Goal: Task Accomplishment & Management: Manage account settings

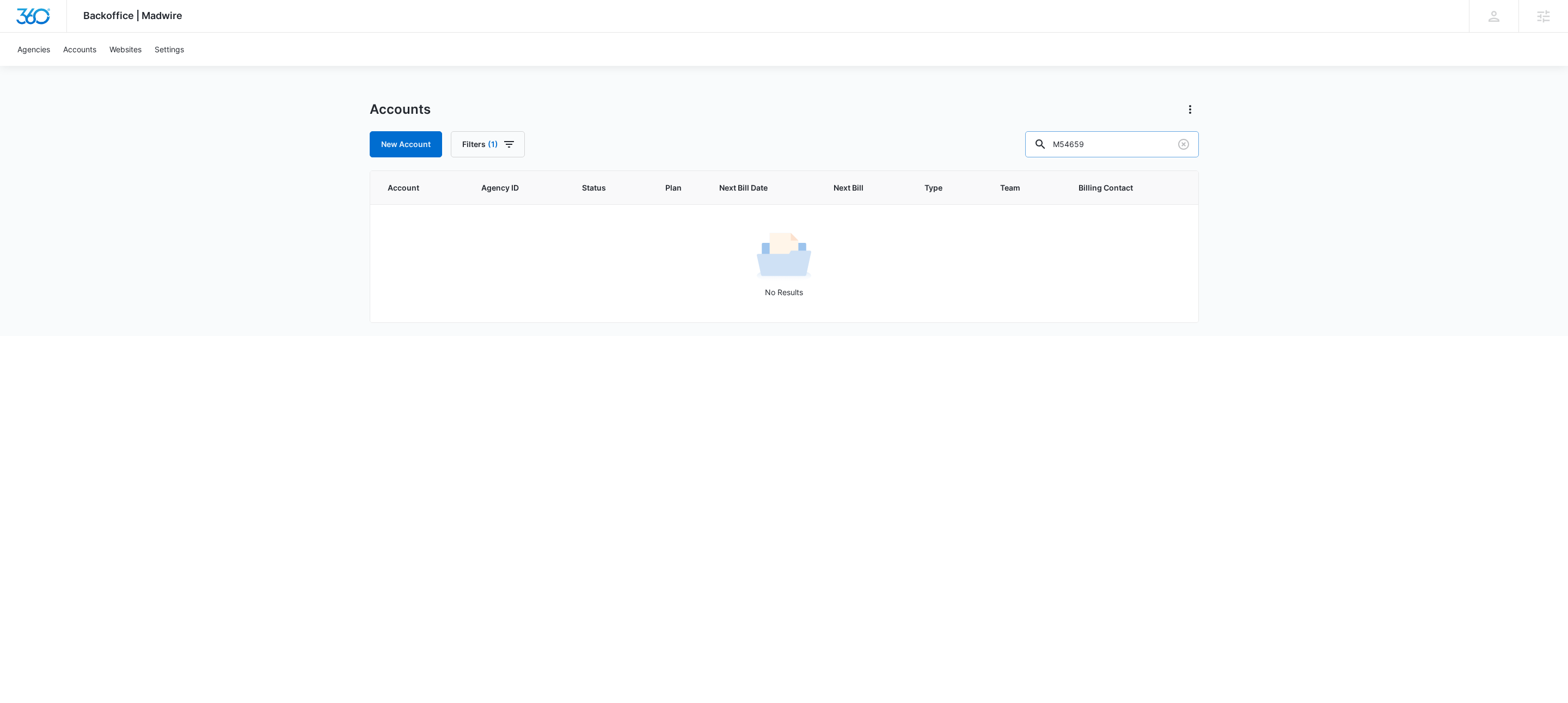
click at [1131, 150] on input "M54659" at bounding box center [1112, 145] width 174 height 26
type input "m324439"
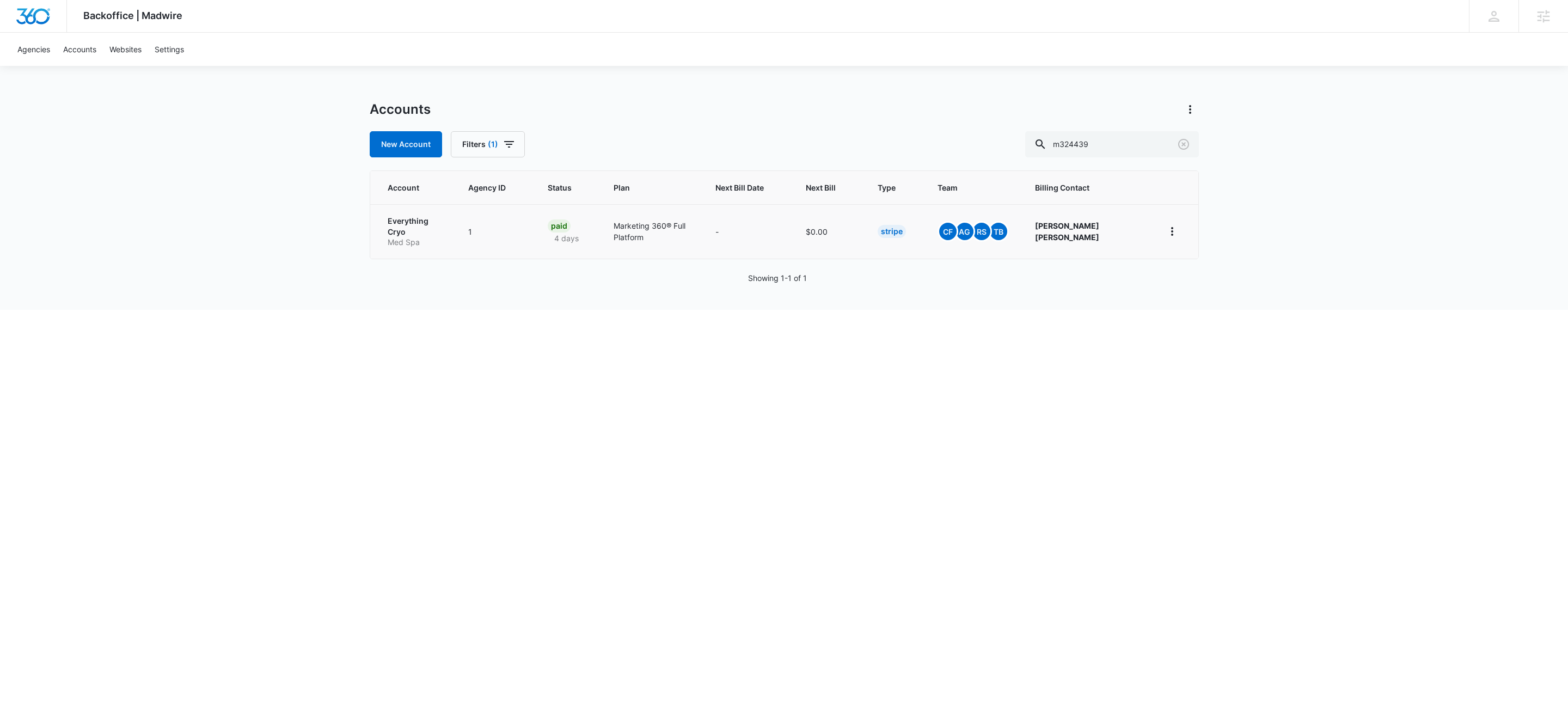
click at [422, 223] on p "Everything Cryo" at bounding box center [415, 226] width 55 height 21
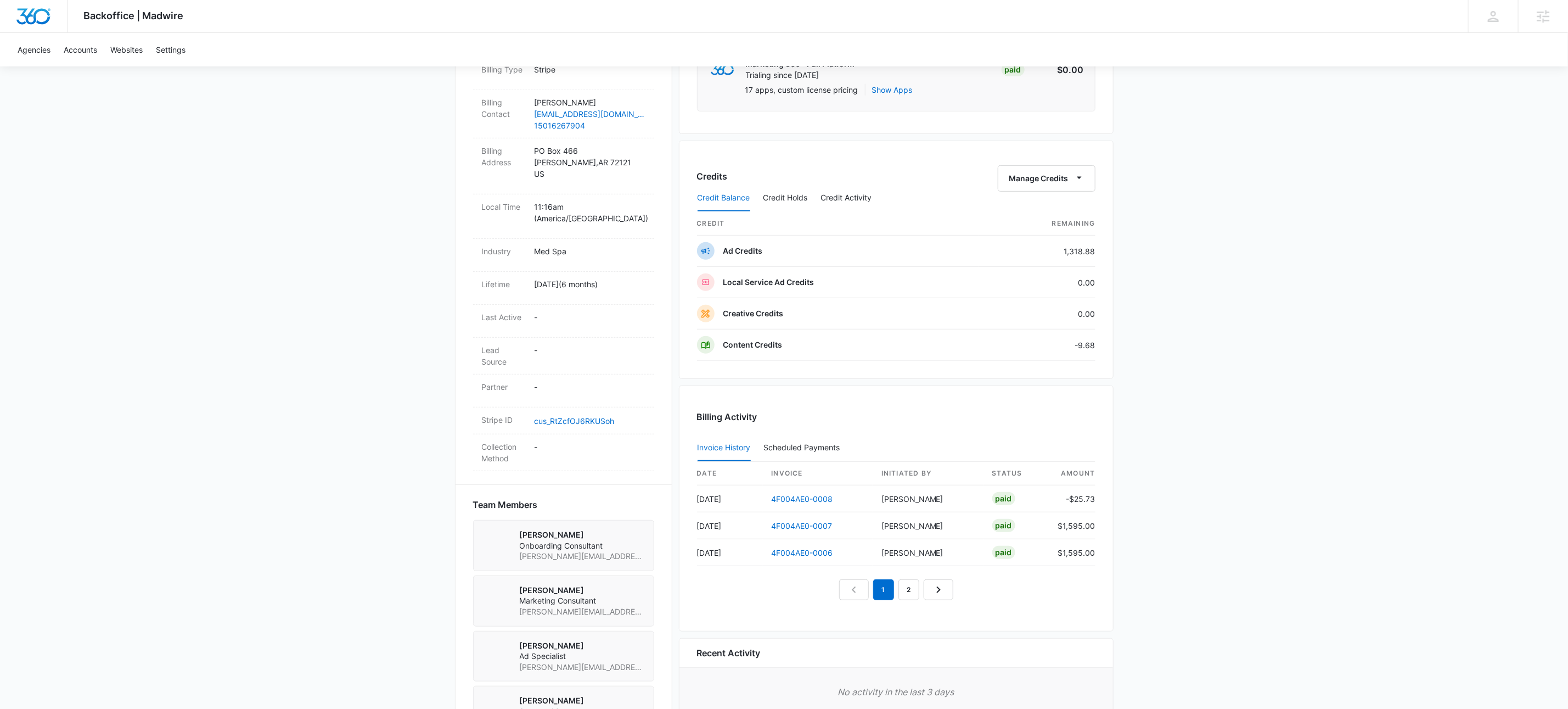
scroll to position [428, 0]
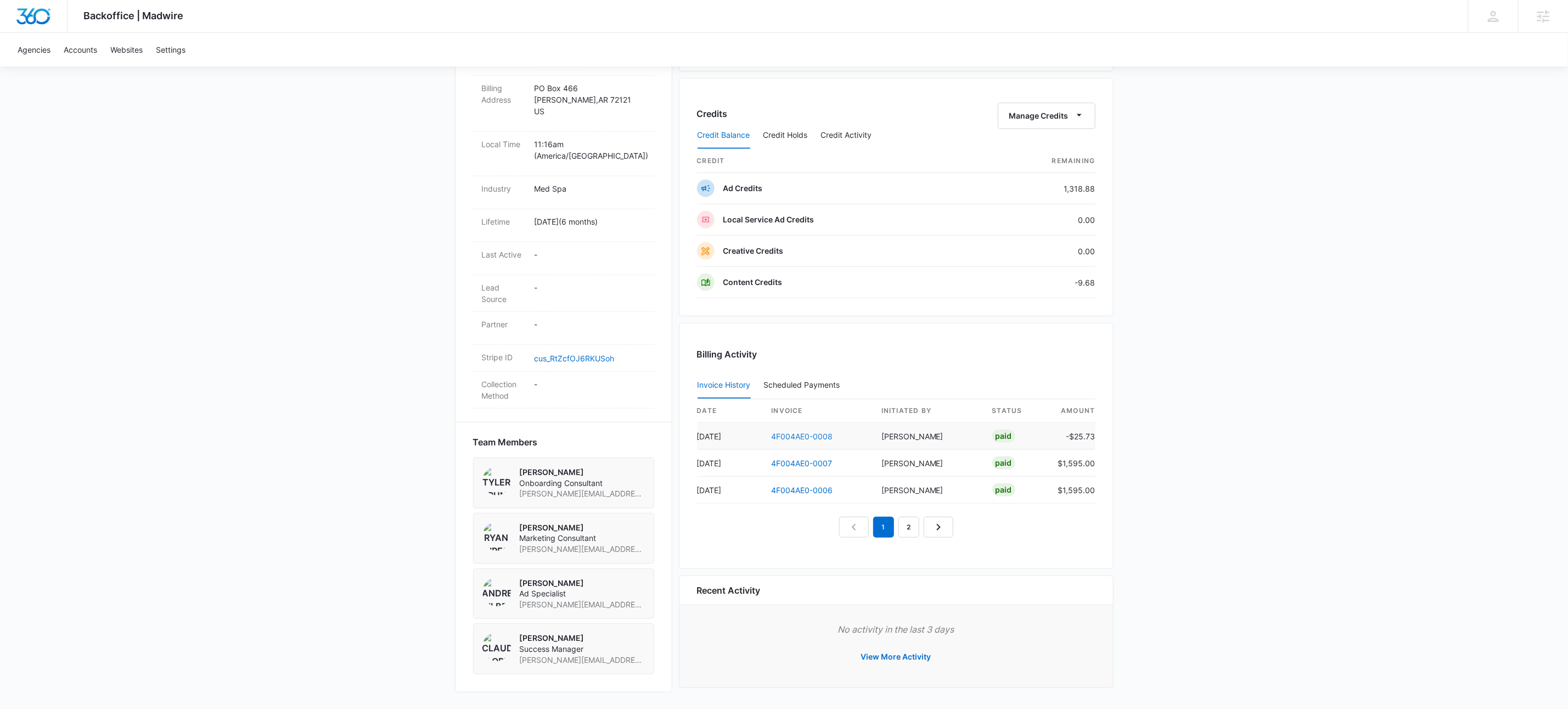
click at [792, 433] on link "4F004AE0-0008" at bounding box center [802, 436] width 62 height 9
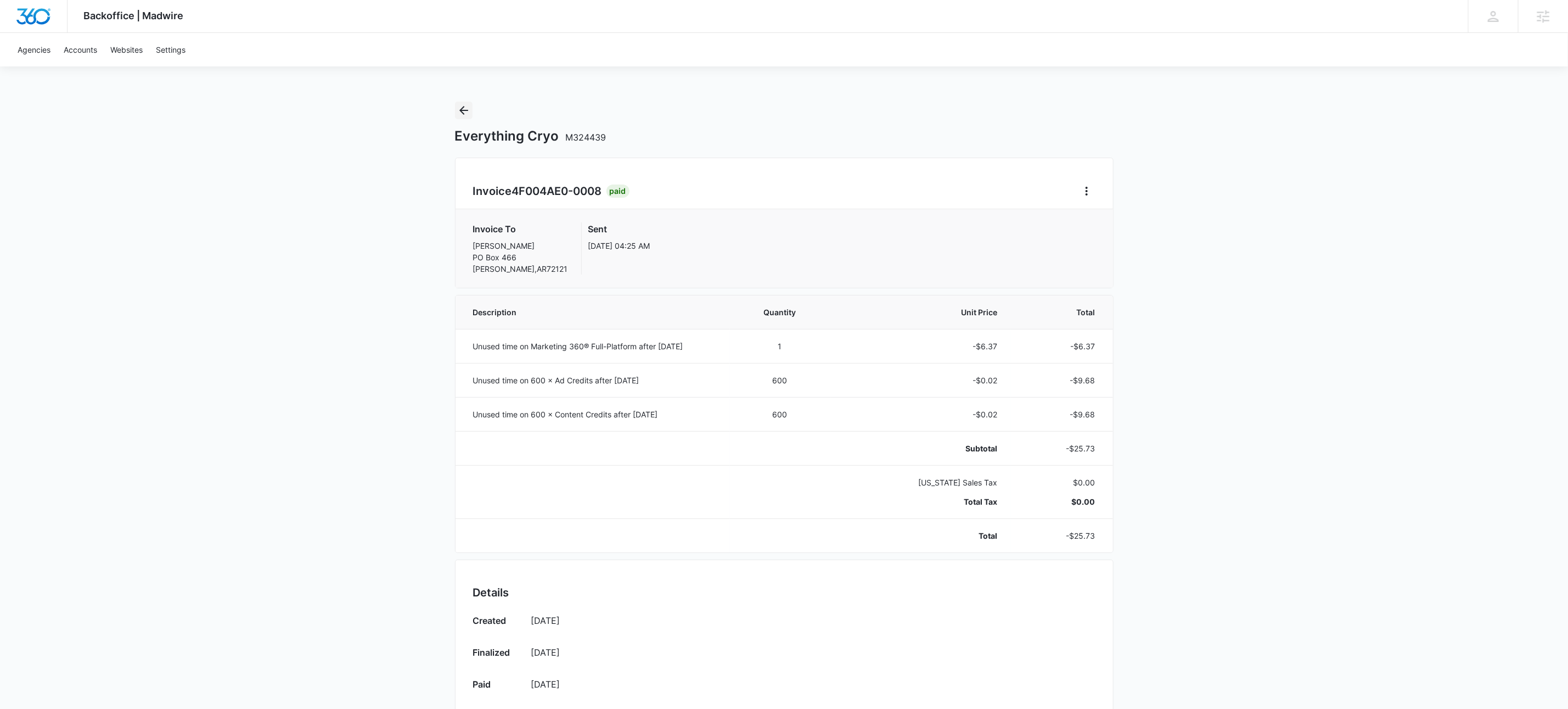
click at [465, 105] on icon "Back" at bounding box center [464, 110] width 13 height 13
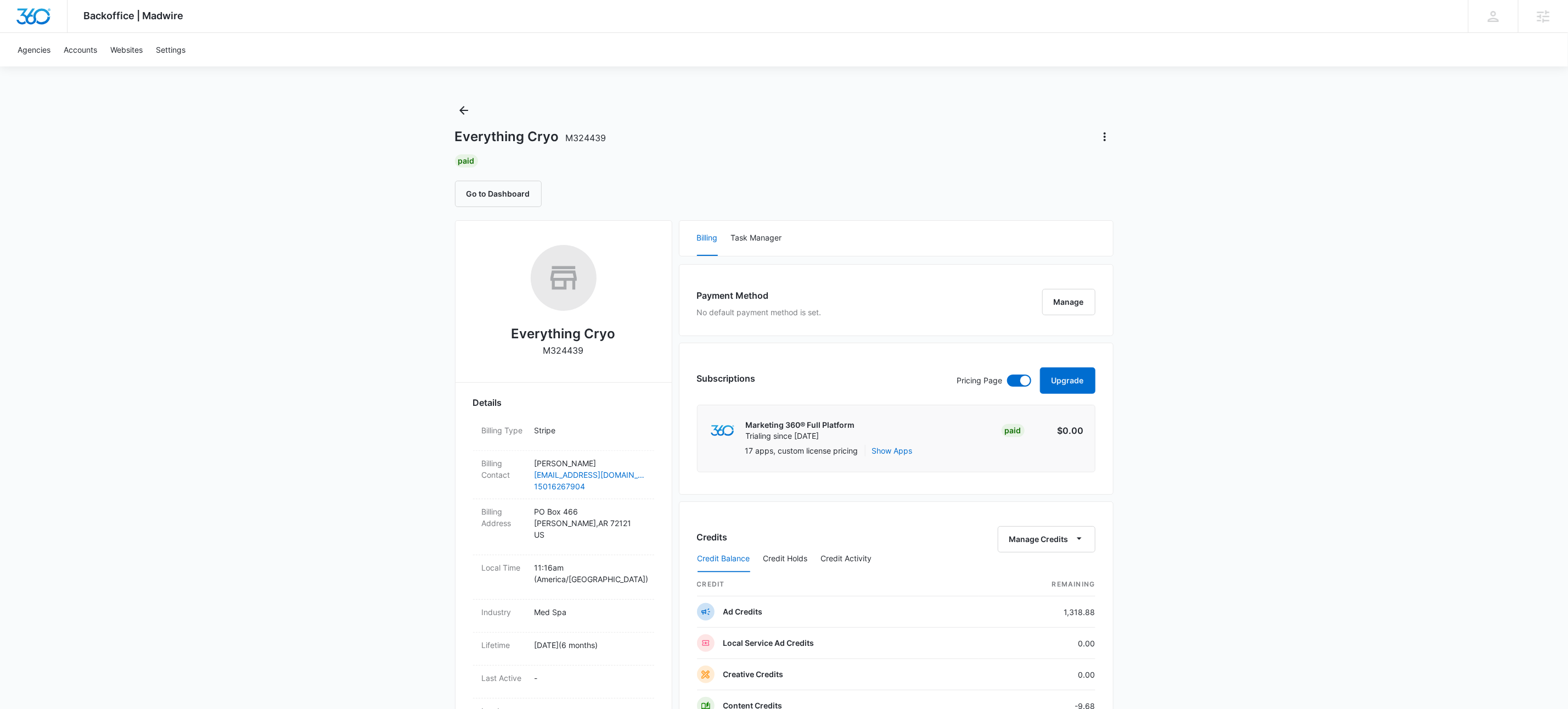
scroll to position [428, 0]
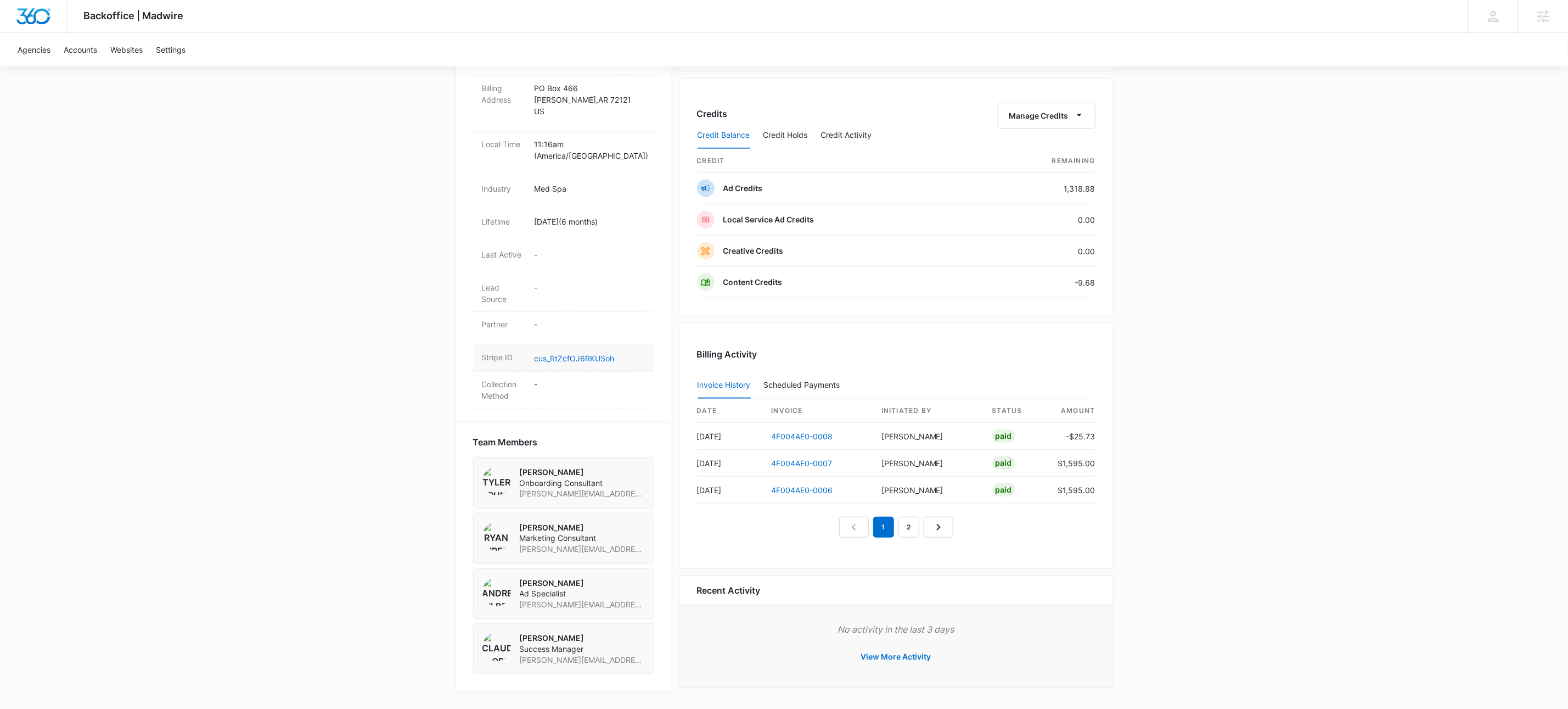
click at [591, 352] on dd "cus_RtZcfOJ6RKUSoh" at bounding box center [589, 358] width 111 height 13
click at [600, 354] on link "cus_RtZcfOJ6RKUSoh" at bounding box center [574, 358] width 80 height 9
click at [897, 658] on button "View More Activity" at bounding box center [896, 657] width 92 height 27
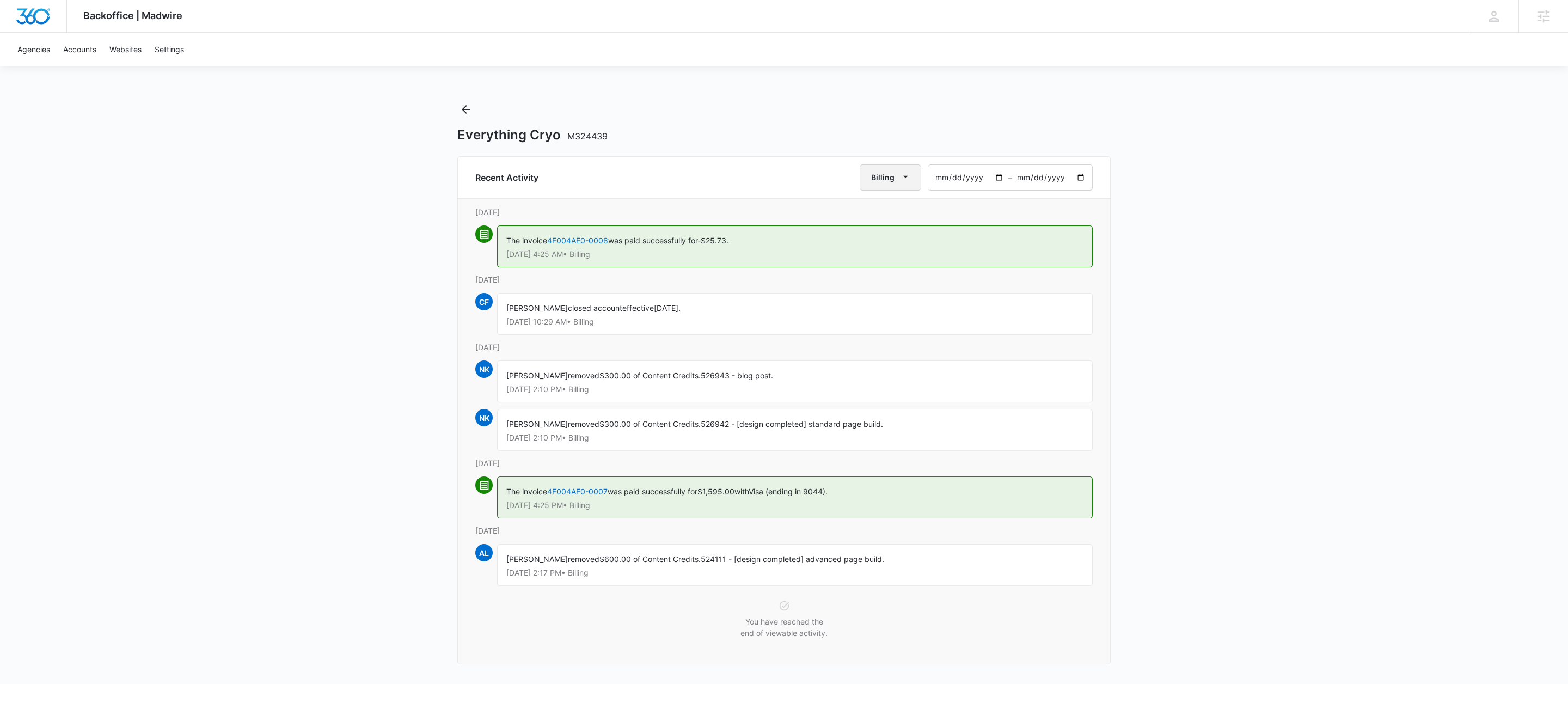
click at [906, 183] on span "button" at bounding box center [906, 178] width 13 height 13
click at [894, 212] on div "All Activities" at bounding box center [896, 213] width 43 height 8
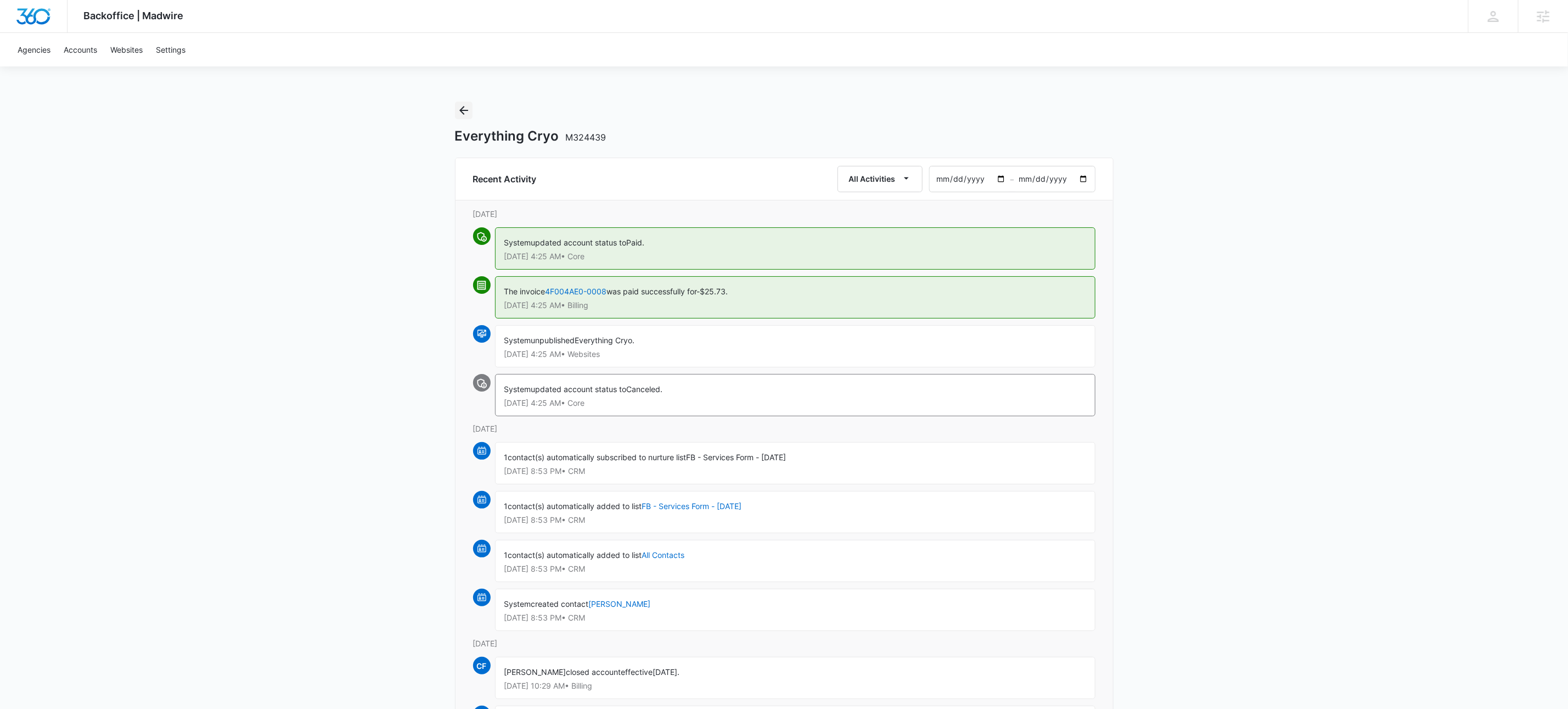
click at [464, 110] on icon "Back" at bounding box center [463, 110] width 9 height 9
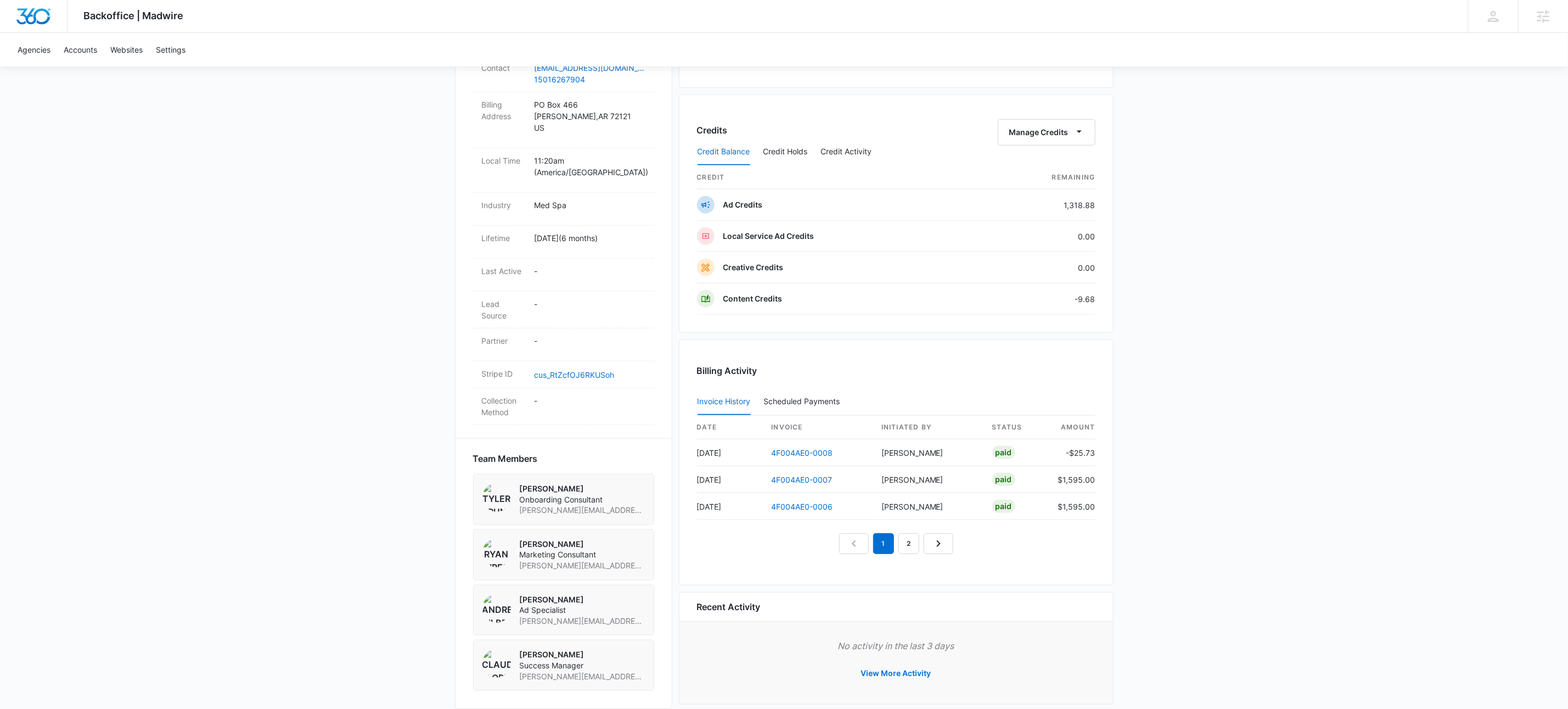
scroll to position [428, 0]
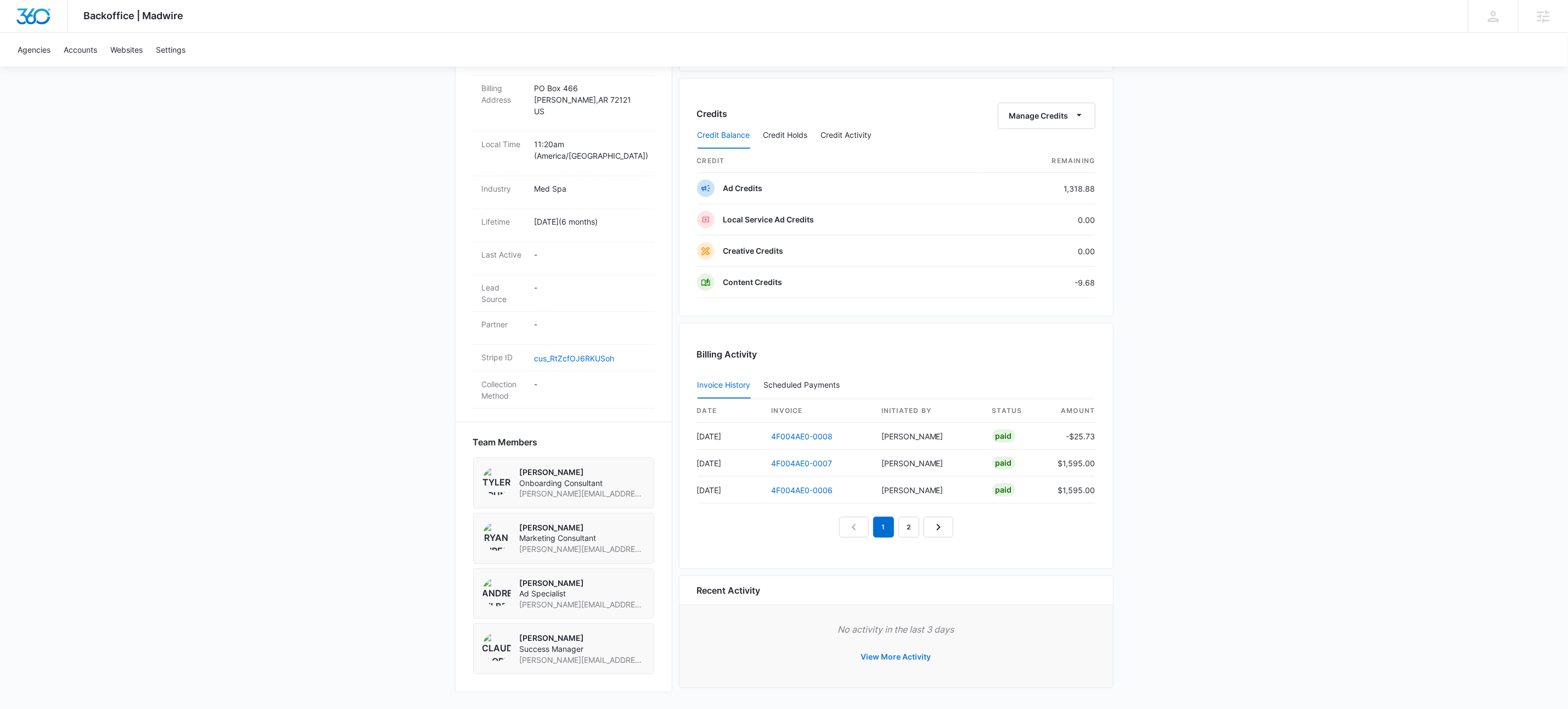
click at [888, 656] on button "View More Activity" at bounding box center [896, 657] width 92 height 27
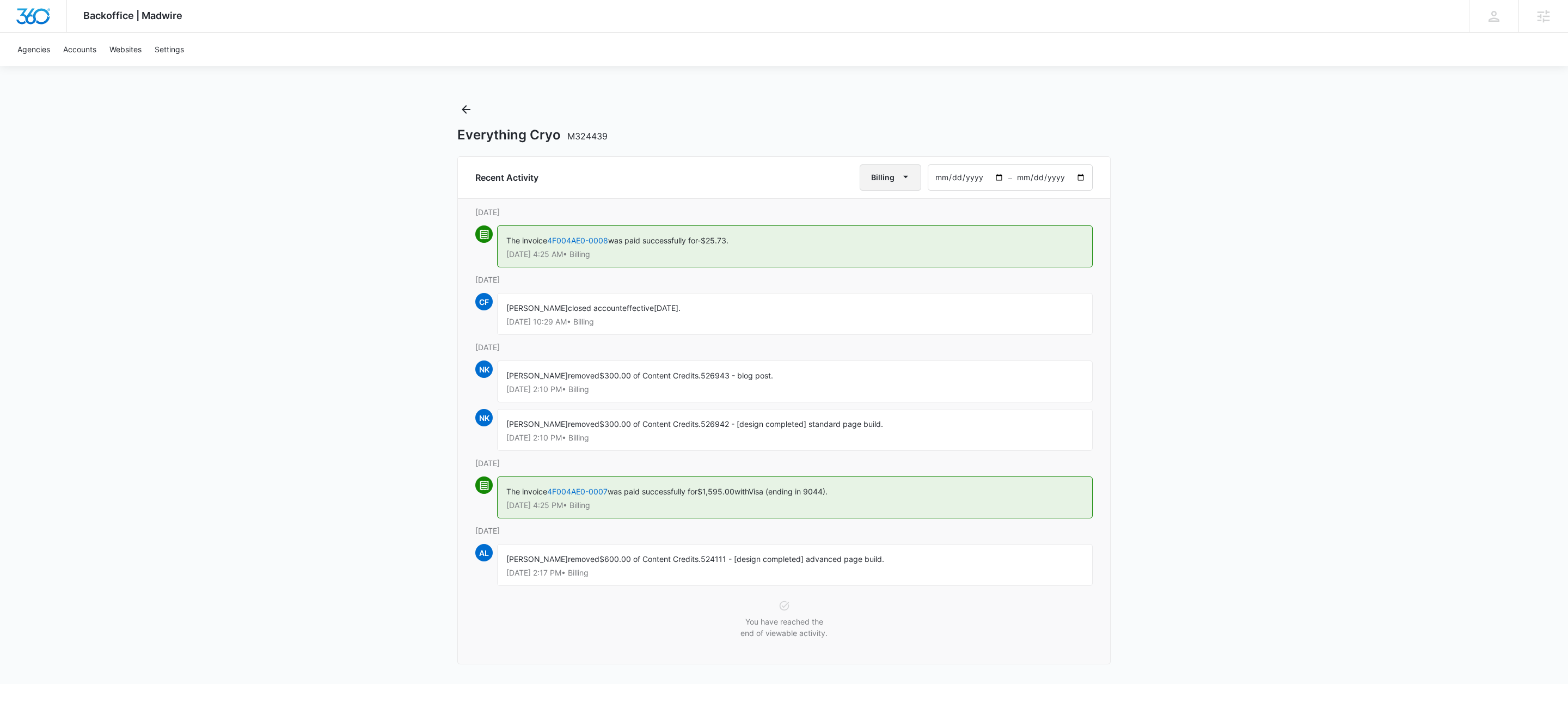
click at [914, 182] on button "Billing" at bounding box center [891, 178] width 62 height 26
click at [912, 210] on div "All Activities" at bounding box center [896, 213] width 43 height 8
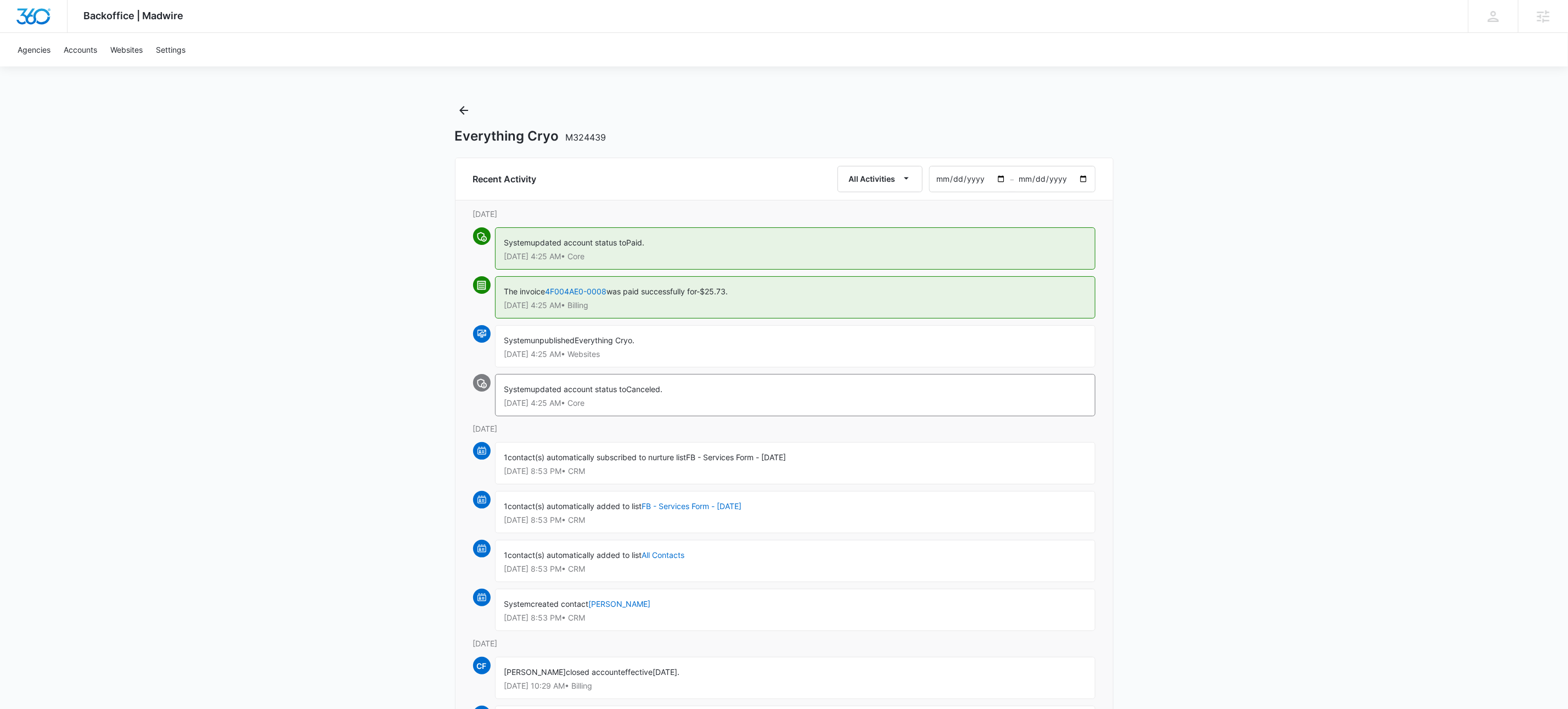
click at [780, 106] on div "Everything Cryo M324439" at bounding box center [784, 123] width 658 height 43
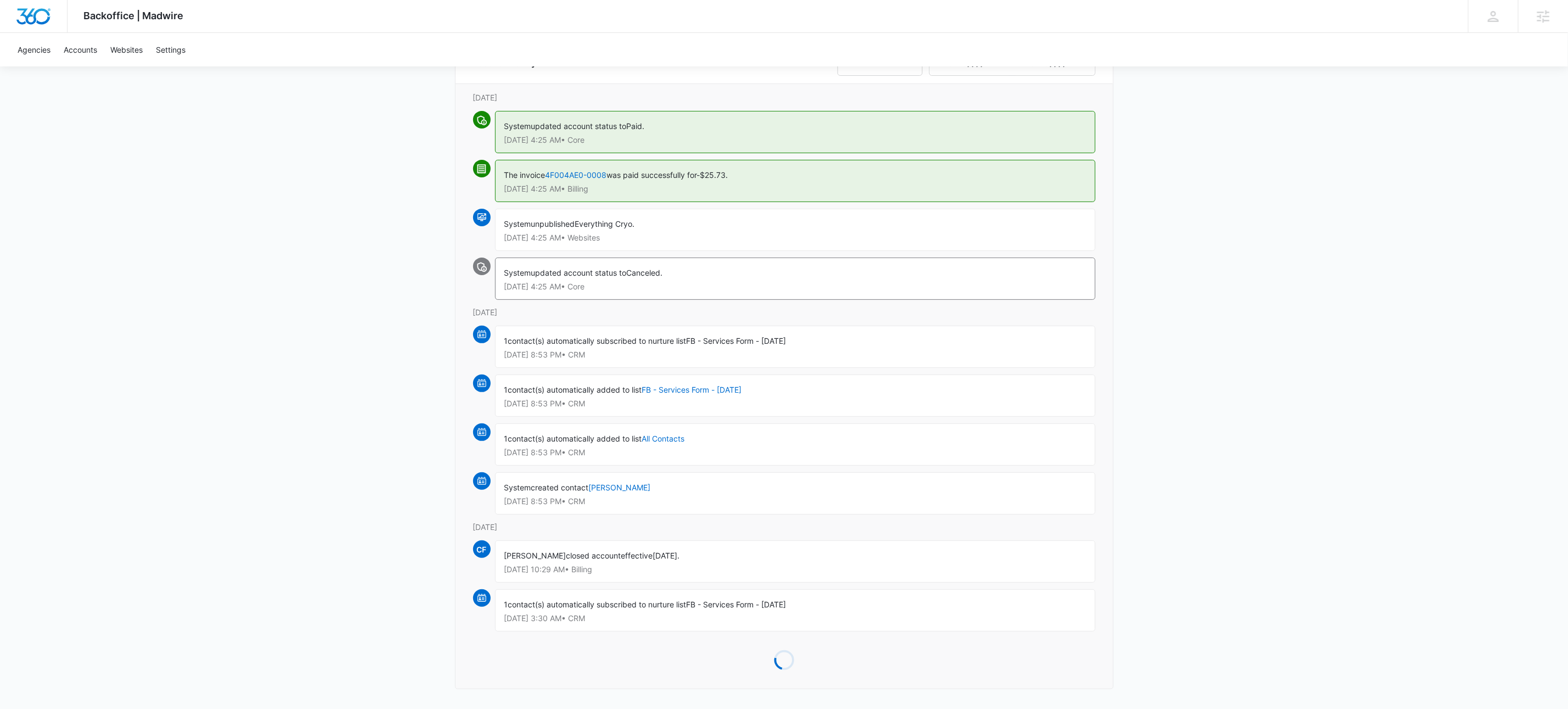
scroll to position [123, 0]
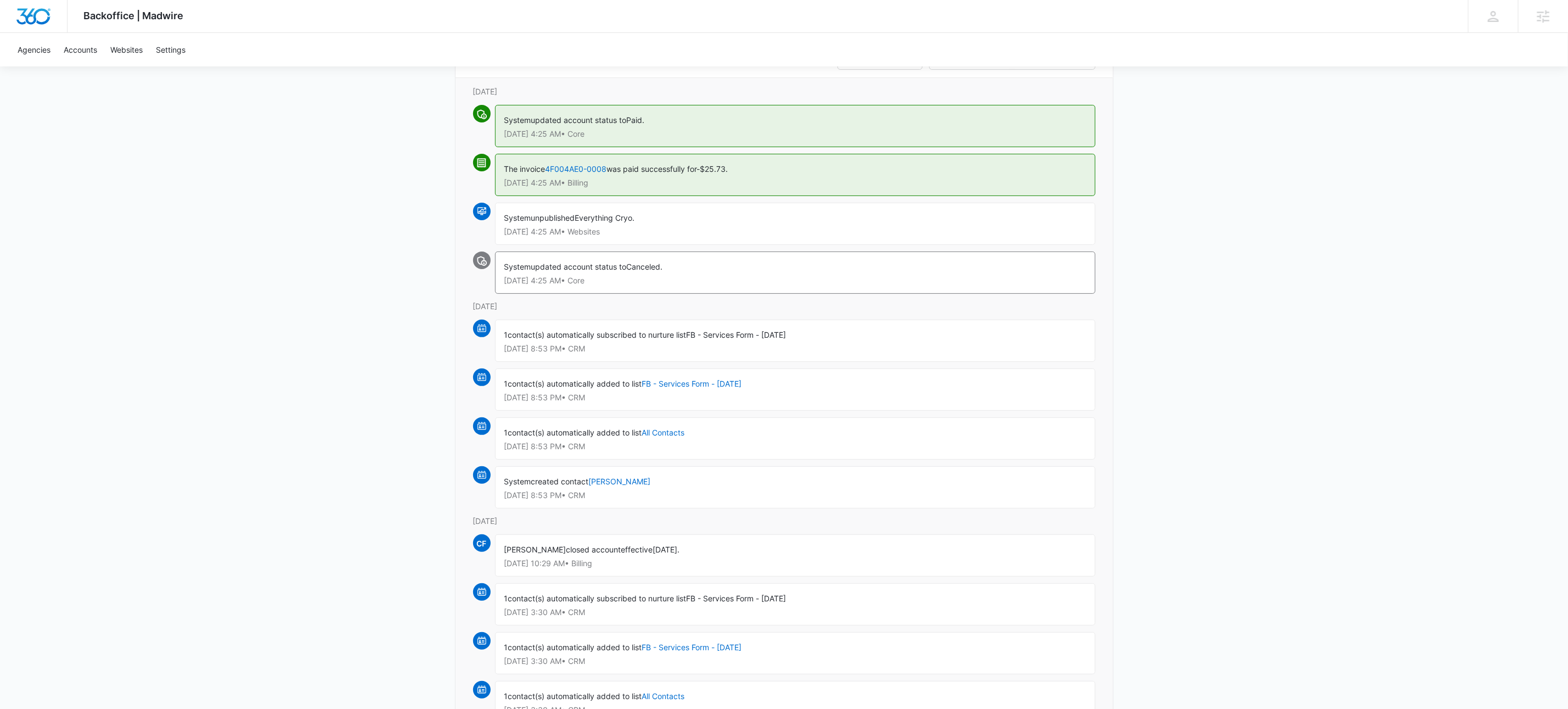
click at [611, 554] on span "closed account" at bounding box center [593, 549] width 55 height 9
click at [605, 554] on span "closed account" at bounding box center [593, 549] width 55 height 9
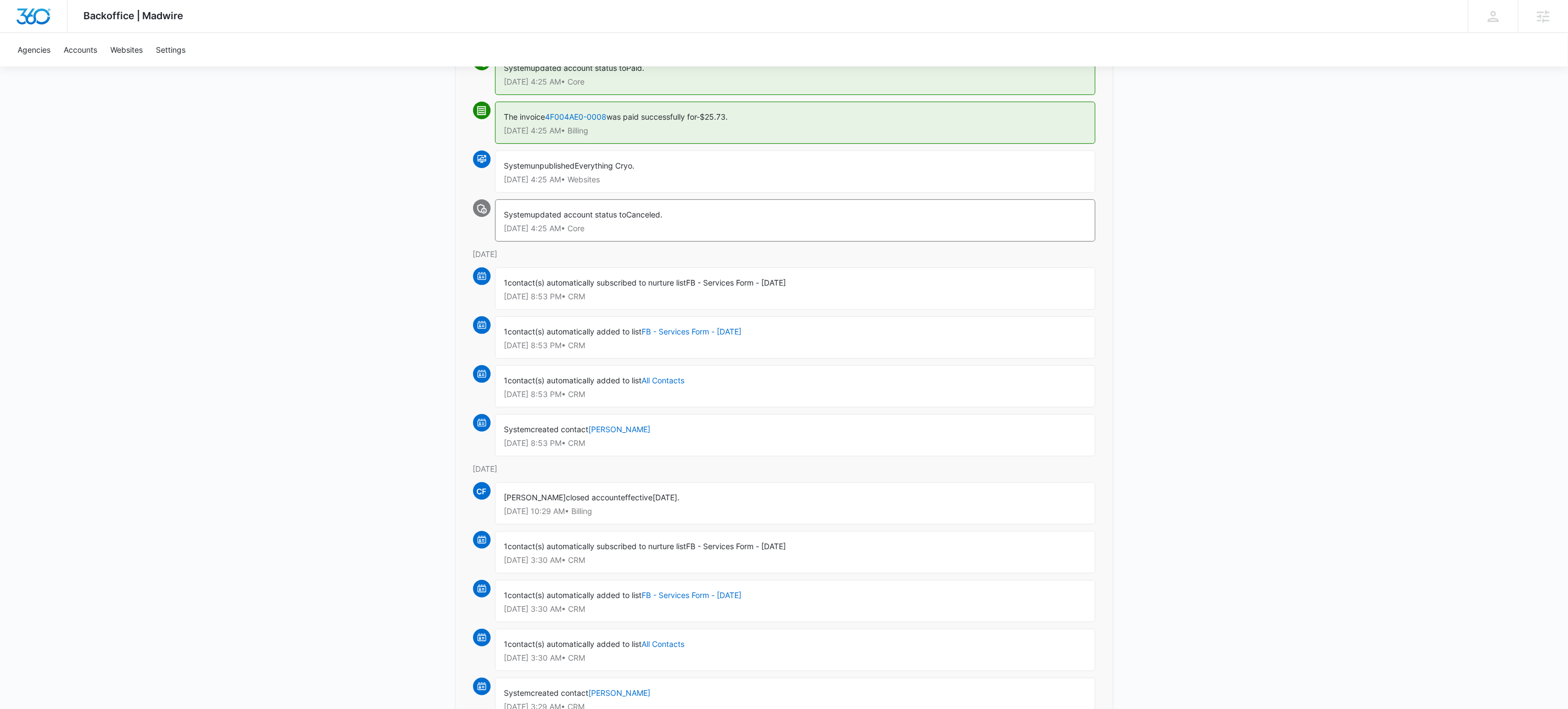
scroll to position [0, 0]
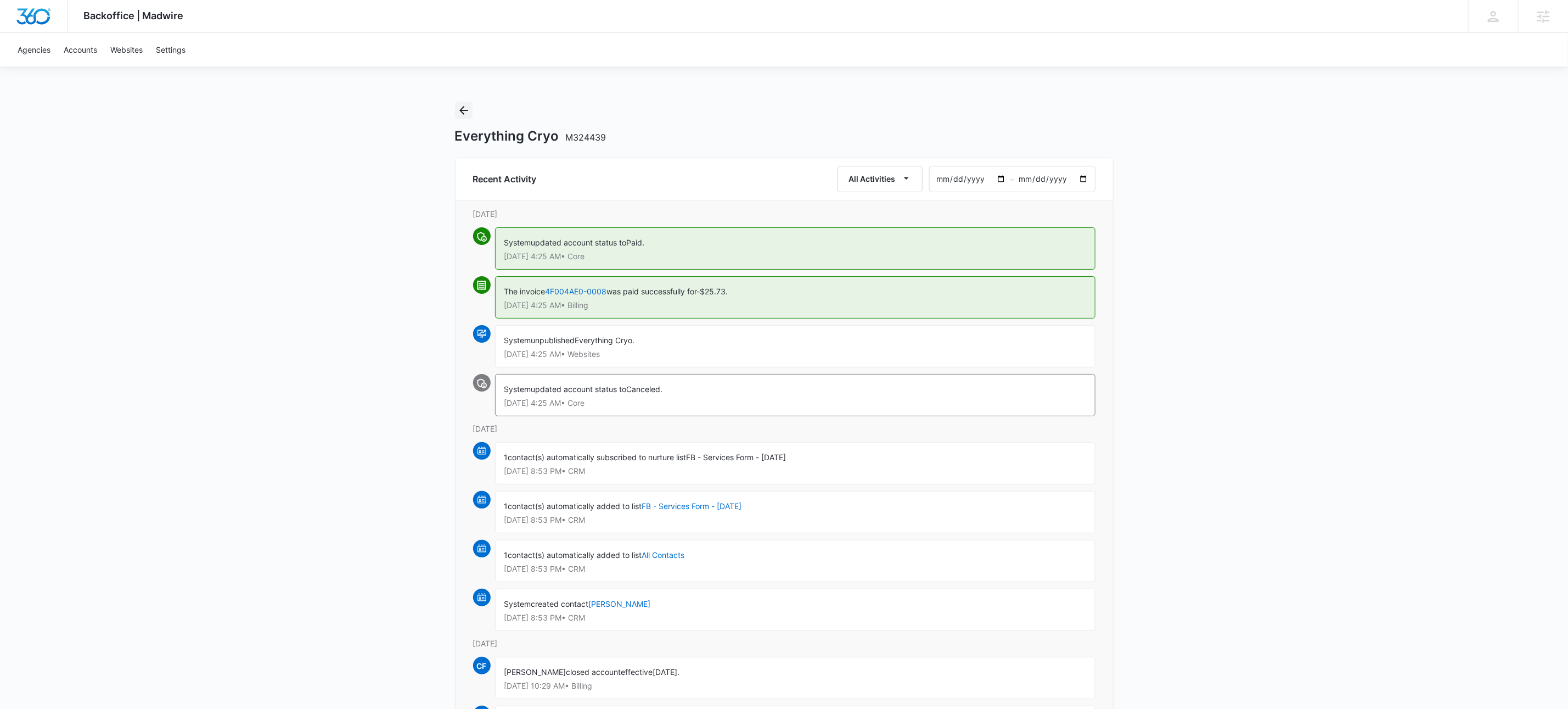
click at [469, 119] on div "Everything Cryo M324439" at bounding box center [784, 123] width 658 height 43
click at [465, 111] on icon "Back" at bounding box center [464, 110] width 13 height 13
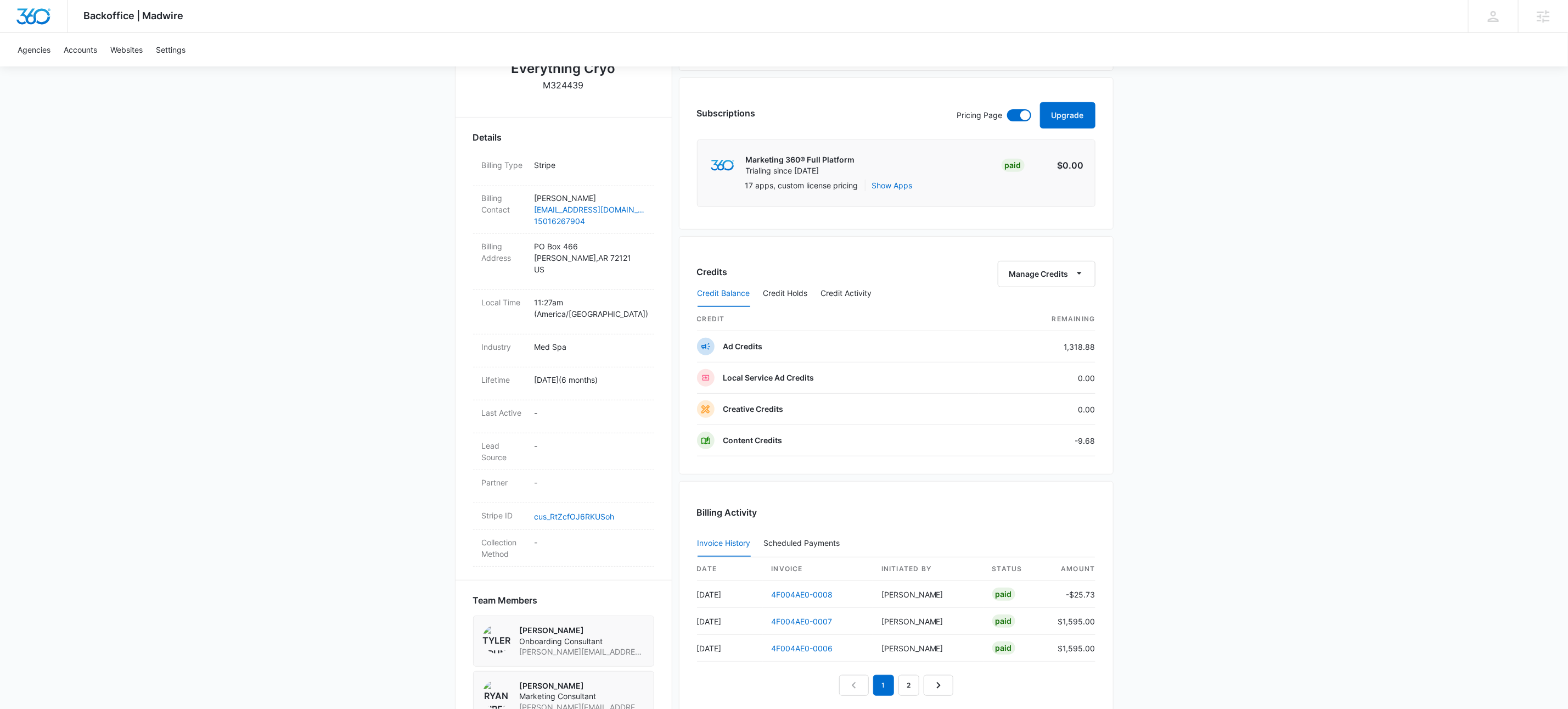
scroll to position [262, 0]
click at [575, 515] on link "cus_RtZcfOJ6RKUSoh" at bounding box center [574, 520] width 80 height 9
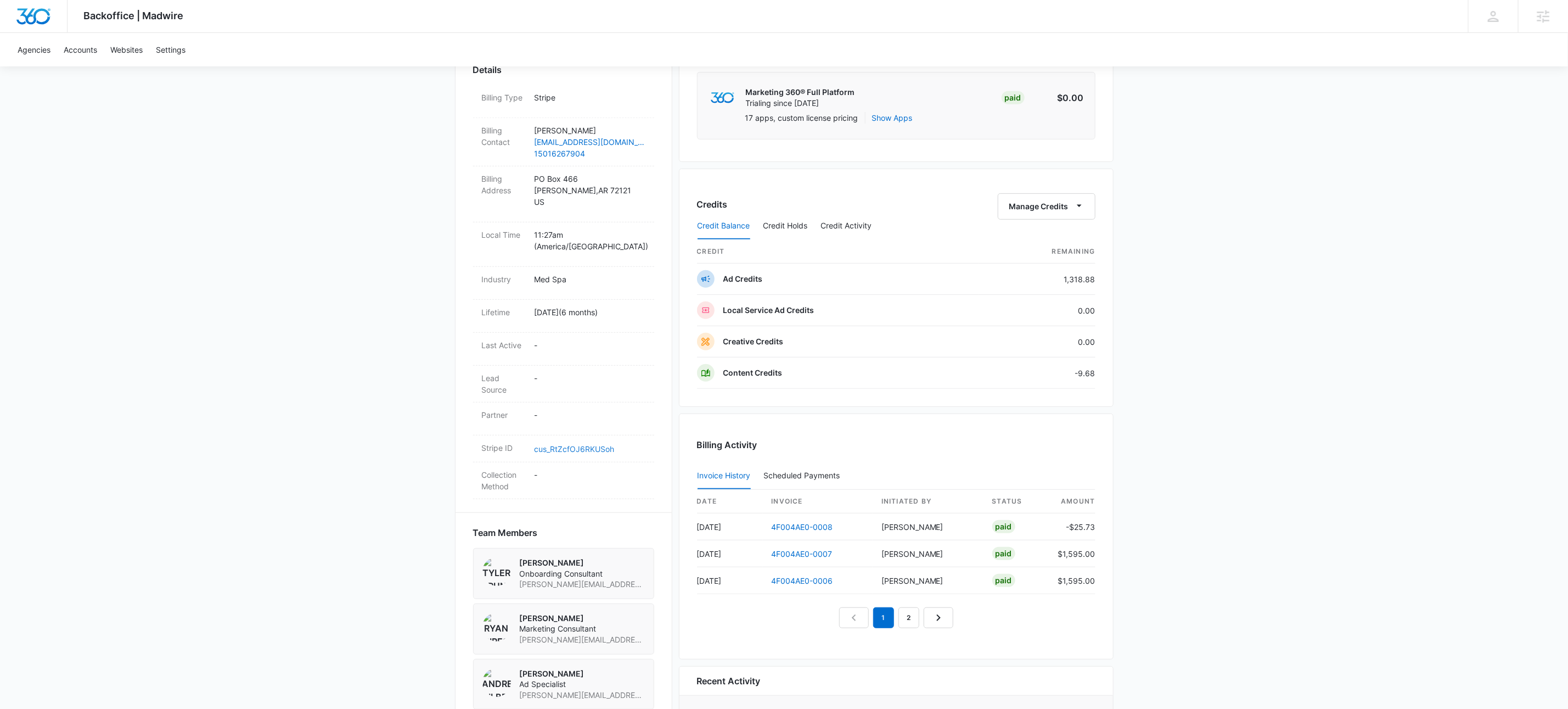
scroll to position [428, 0]
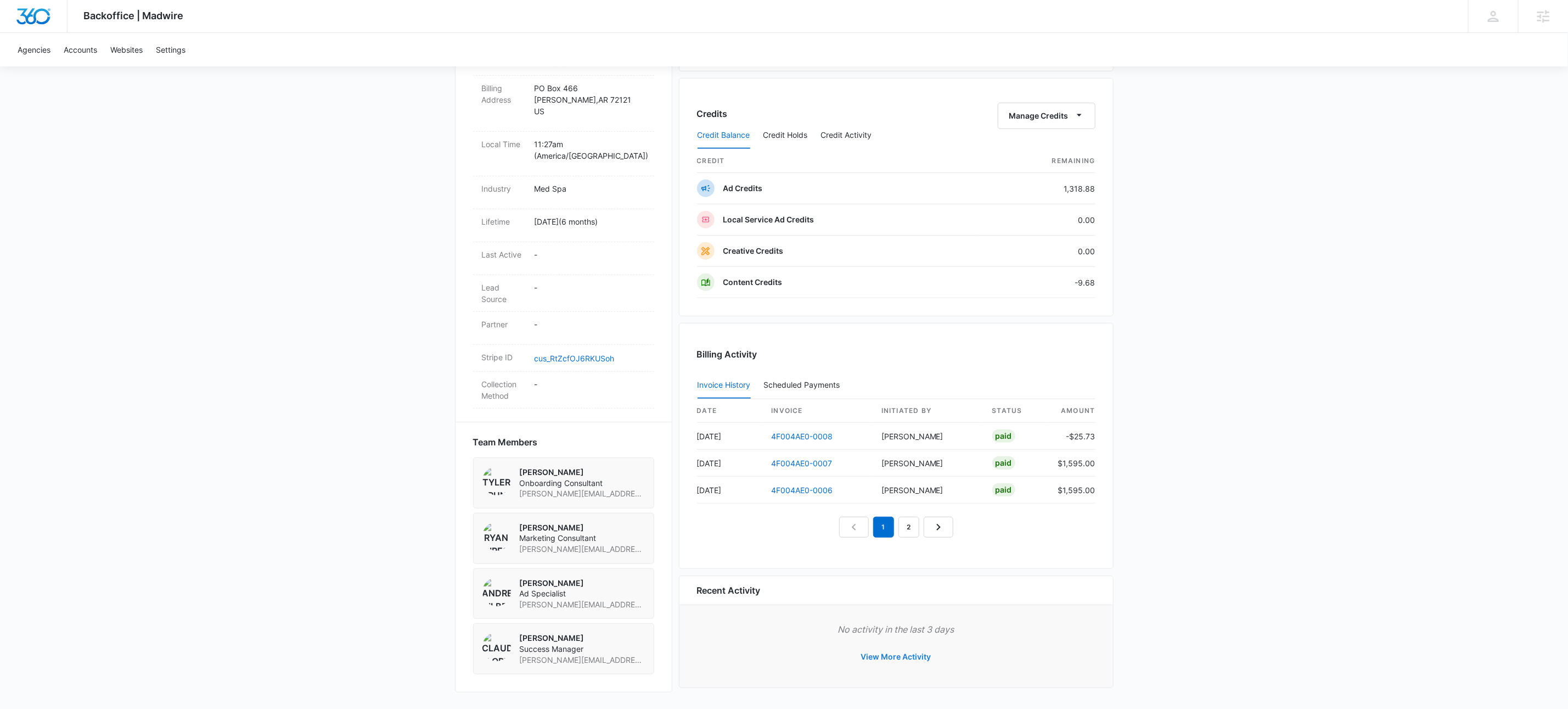
click at [879, 655] on button "View More Activity" at bounding box center [896, 657] width 92 height 27
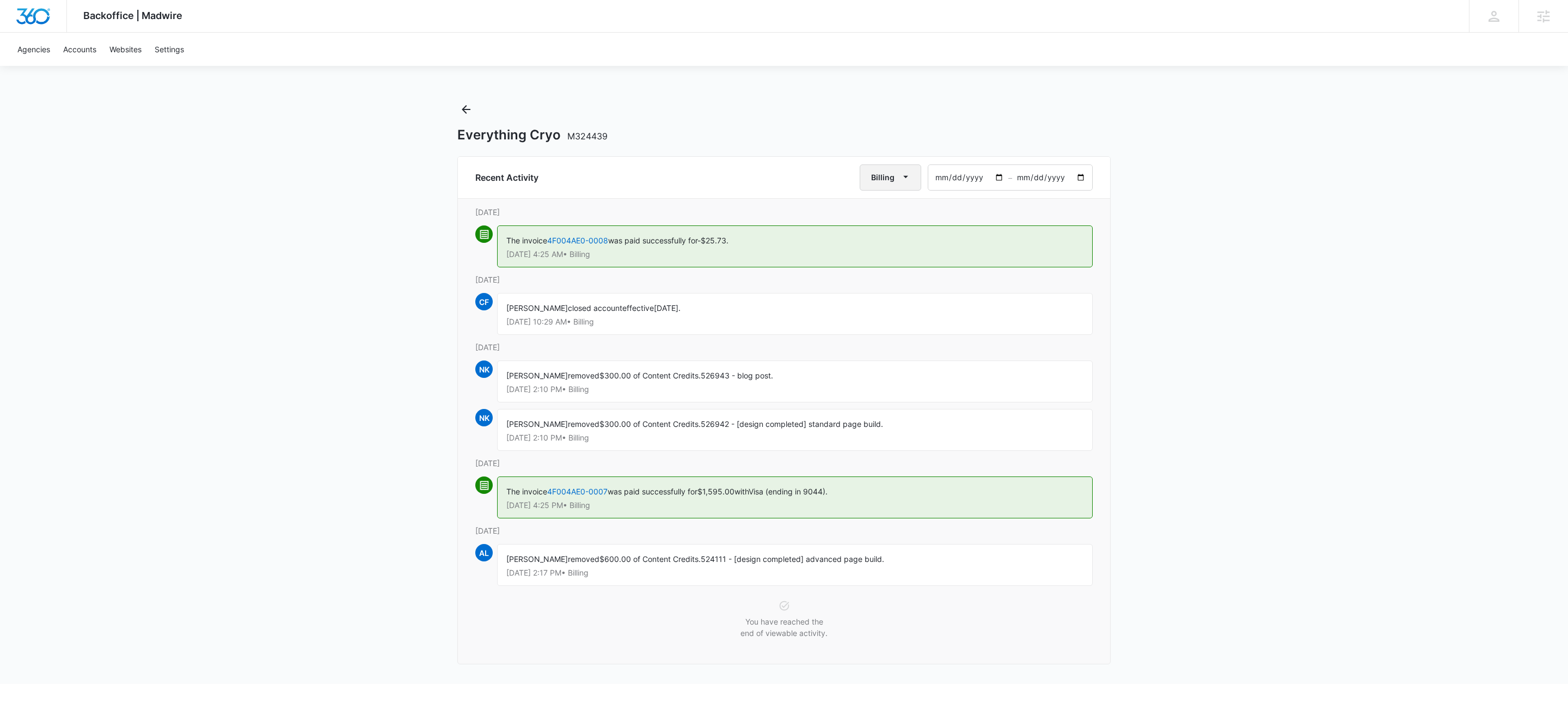
click at [902, 183] on span "button" at bounding box center [906, 178] width 13 height 13
click at [897, 210] on div "All Activities" at bounding box center [896, 213] width 43 height 8
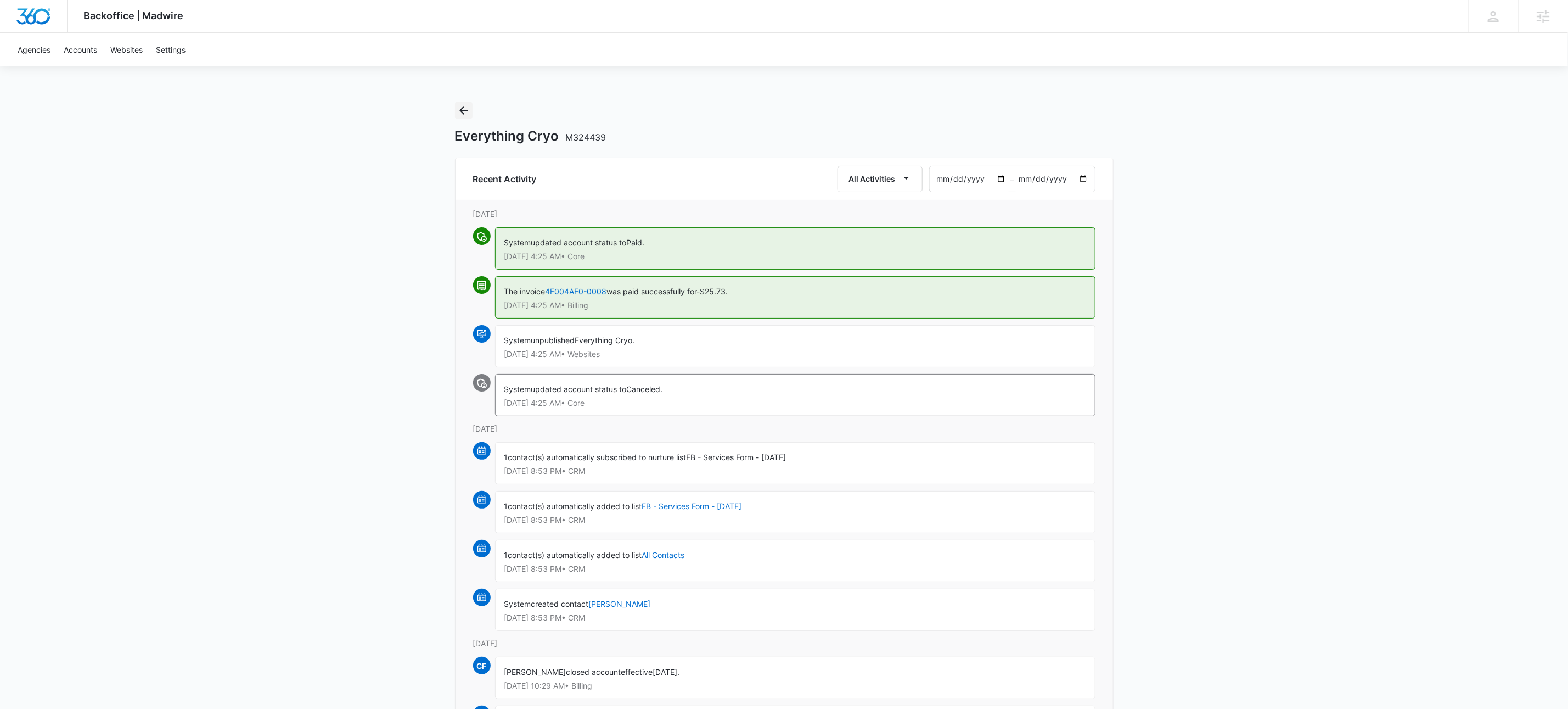
click at [464, 108] on icon "Back" at bounding box center [464, 110] width 13 height 13
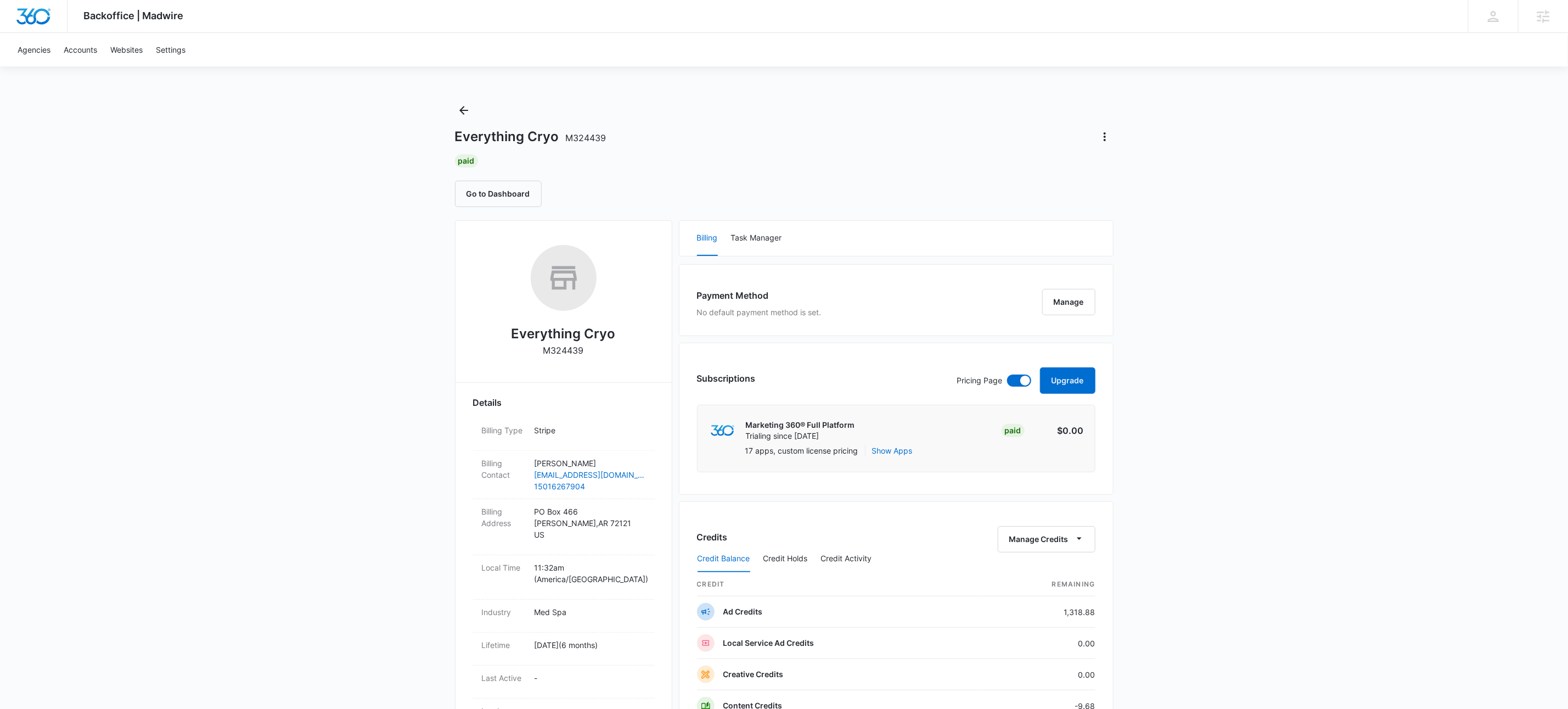
click at [1229, 436] on div "Backoffice | Madwire Apps Settings KW Kait Weagraff [EMAIL_ADDRESS][PERSON_NAME…" at bounding box center [784, 566] width 1568 height 1132
